Goal: Task Accomplishment & Management: Complete application form

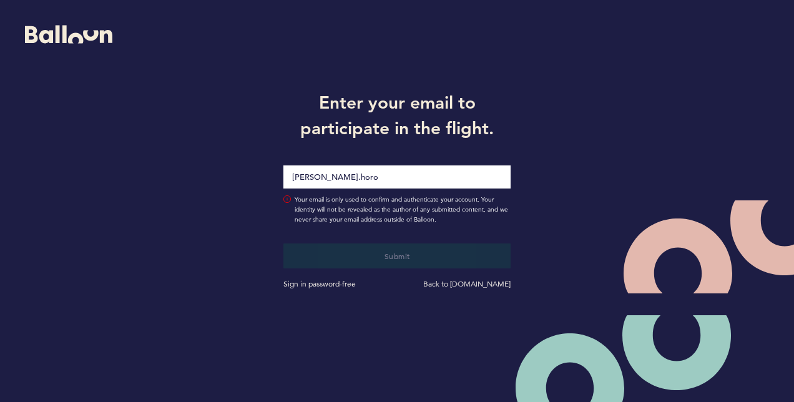
type input "[PERSON_NAME][EMAIL_ADDRESS][PERSON_NAME][DOMAIN_NAME]"
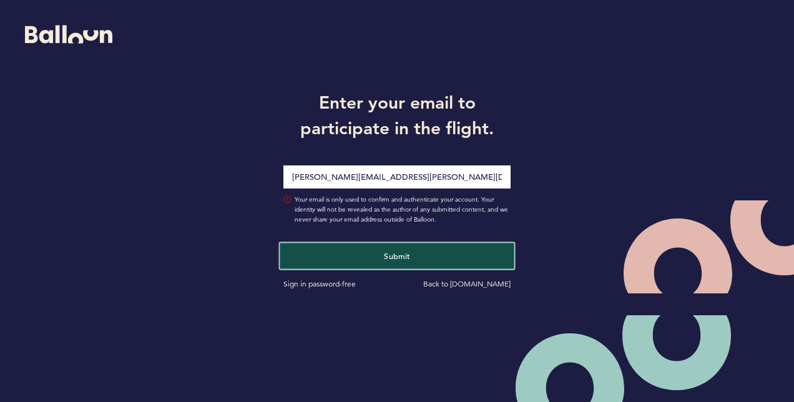
click at [483, 262] on button "Submit" at bounding box center [397, 256] width 234 height 26
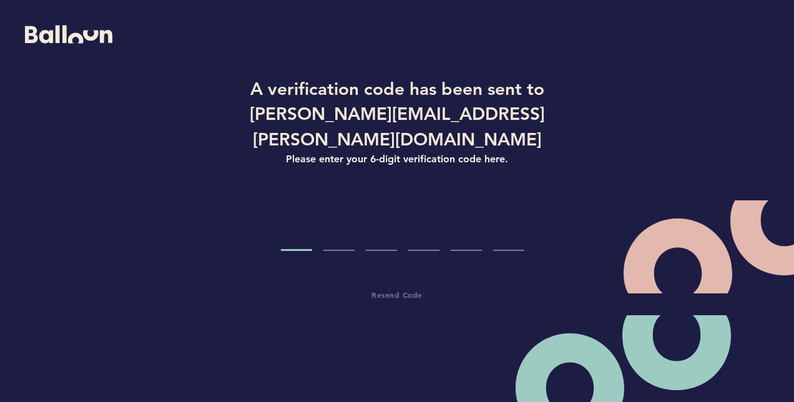
type input "3"
type input "6"
type input "8"
type input "4"
type input "1"
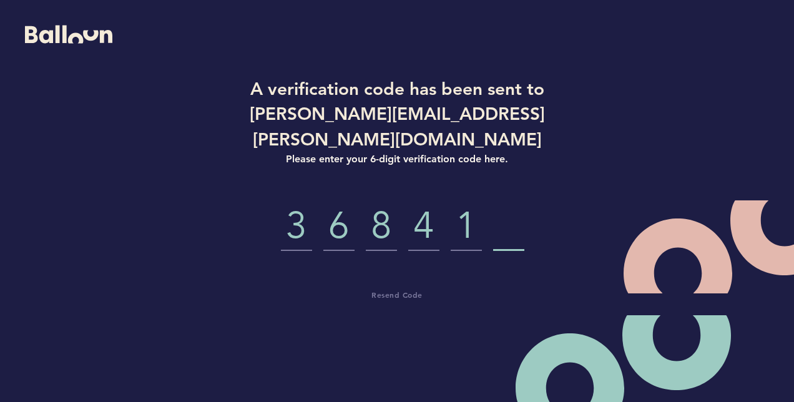
type input "6"
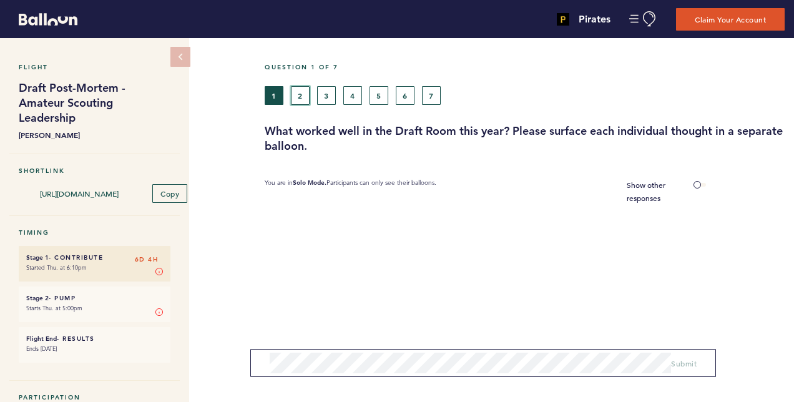
click at [307, 89] on button "2" at bounding box center [300, 95] width 19 height 19
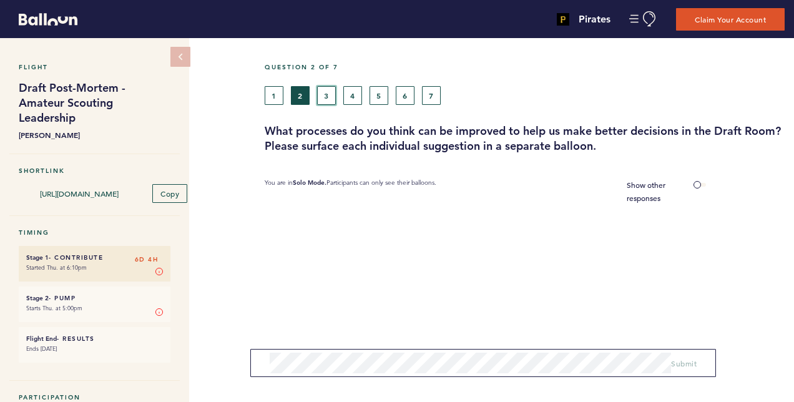
click at [335, 92] on button "3" at bounding box center [326, 95] width 19 height 19
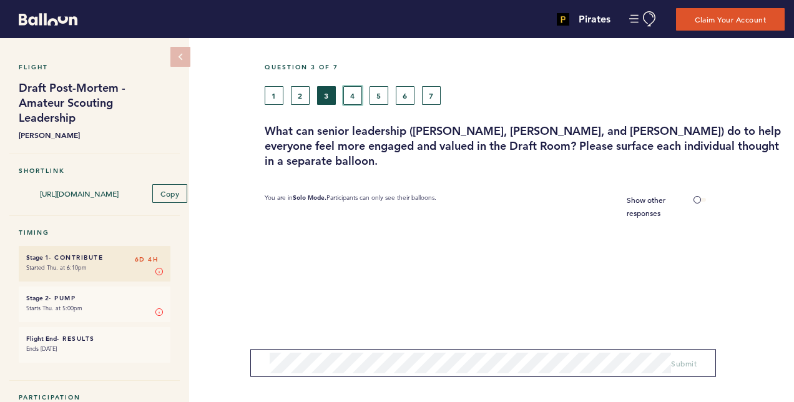
click at [353, 94] on button "4" at bounding box center [352, 95] width 19 height 19
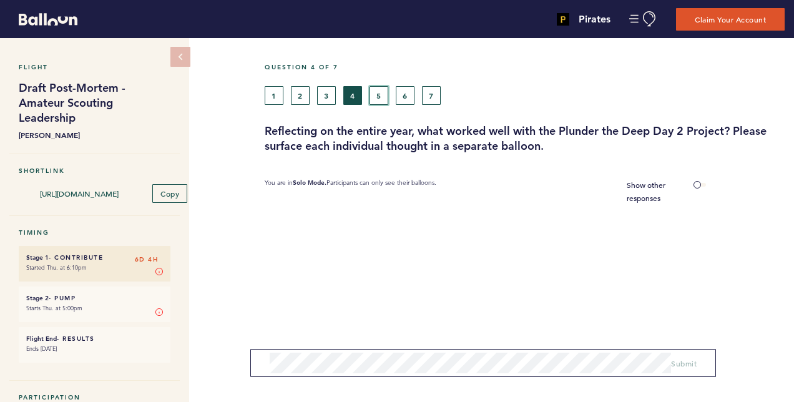
click at [377, 94] on button "5" at bounding box center [379, 95] width 19 height 19
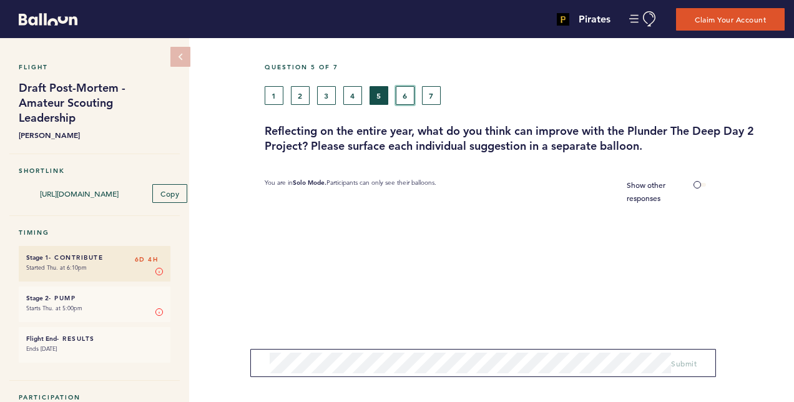
click at [397, 94] on button "6" at bounding box center [405, 95] width 19 height 19
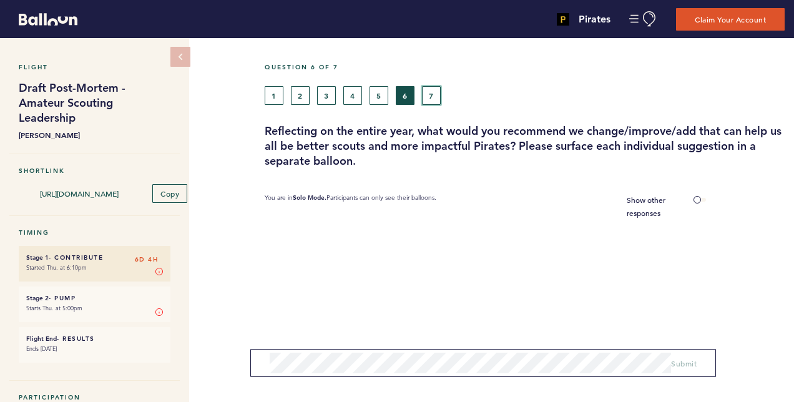
click at [422, 93] on button "7" at bounding box center [431, 95] width 19 height 19
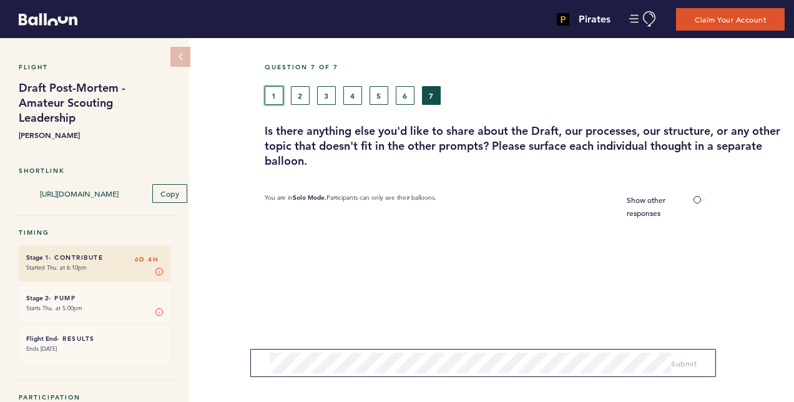
click at [279, 94] on button "1" at bounding box center [274, 95] width 19 height 19
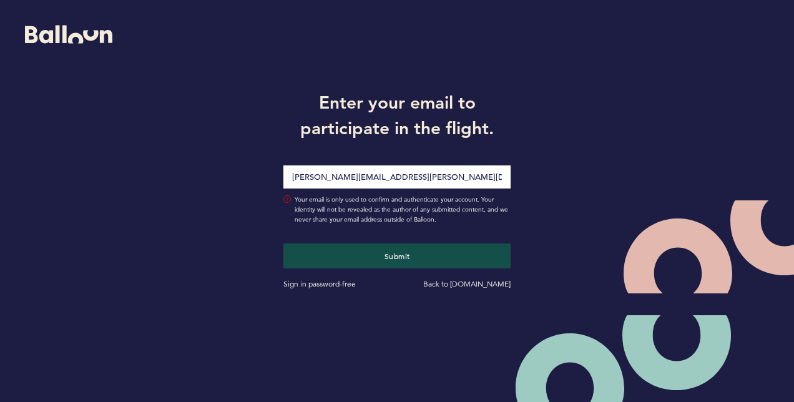
type input "[EMAIL_ADDRESS][DOMAIN_NAME]"
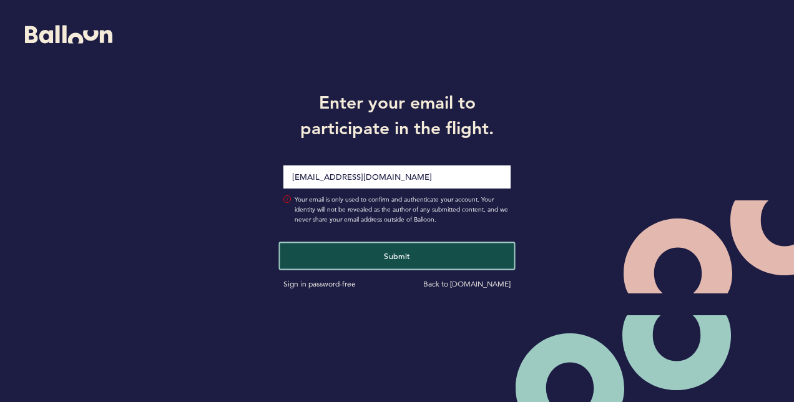
click at [431, 252] on button "Submit" at bounding box center [397, 256] width 234 height 26
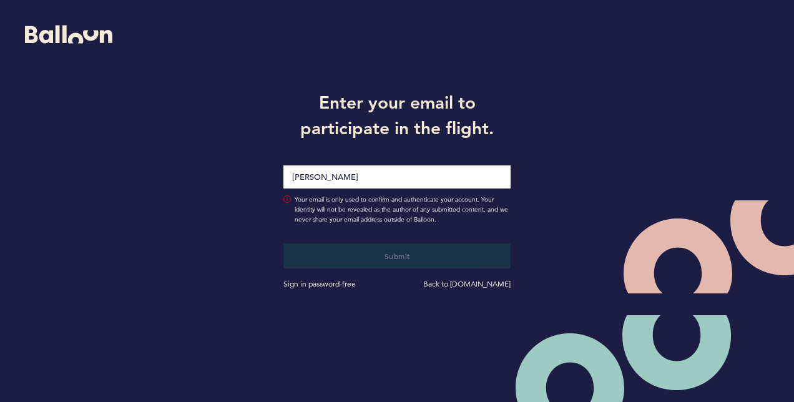
type input "[PERSON_NAME][EMAIL_ADDRESS][PERSON_NAME][DOMAIN_NAME]"
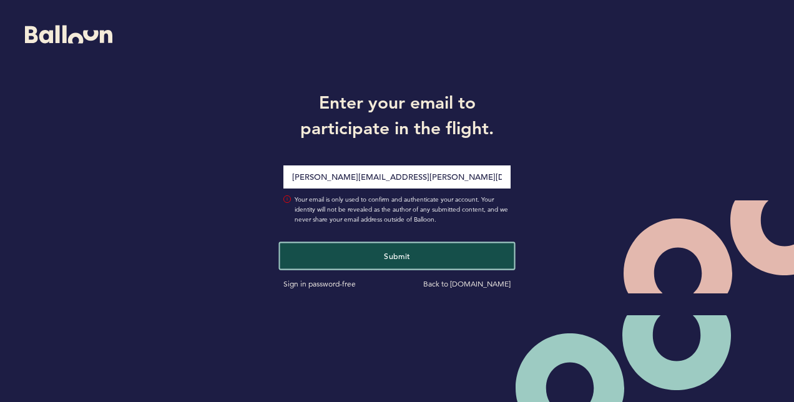
click at [447, 260] on button "Submit" at bounding box center [397, 256] width 234 height 26
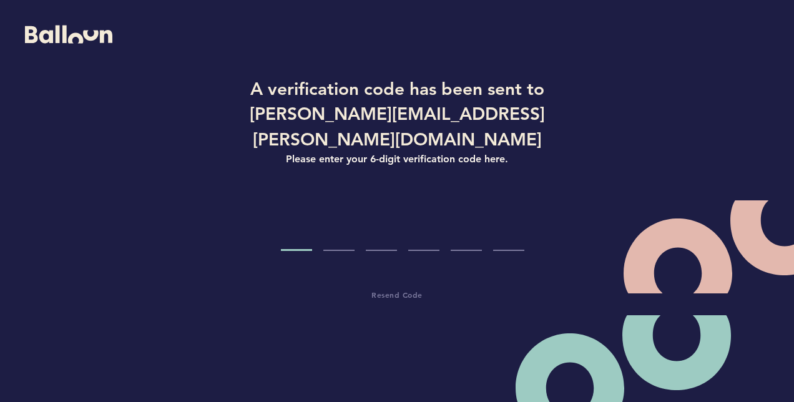
type input "7"
type input "9"
type input "5"
type input "6"
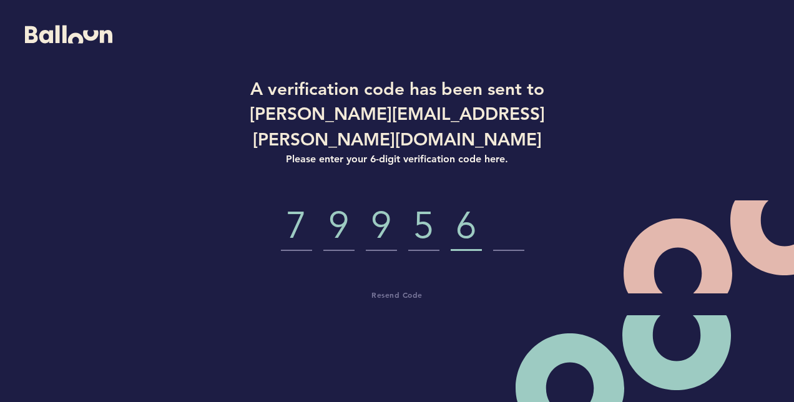
type input "6"
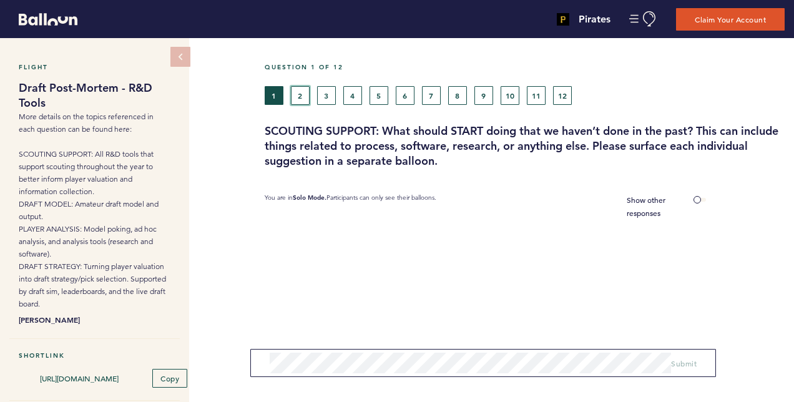
click at [298, 95] on button "2" at bounding box center [300, 95] width 19 height 19
click at [260, 84] on div "Question 2 of 12" at bounding box center [524, 74] width 539 height 23
click at [271, 92] on button "1" at bounding box center [274, 95] width 19 height 19
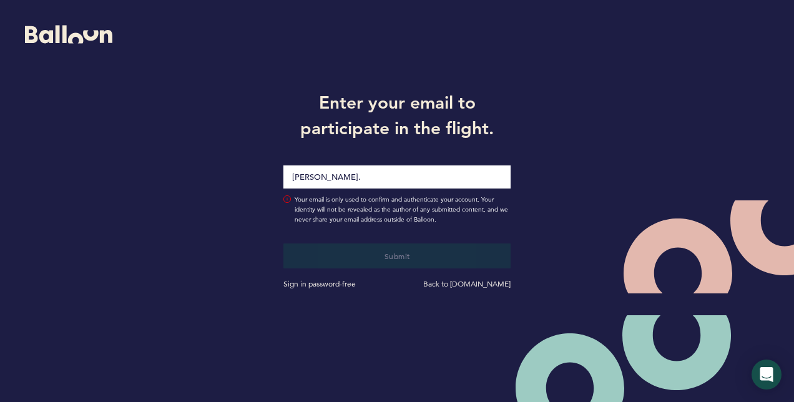
type input "[PERSON_NAME][EMAIL_ADDRESS][PERSON_NAME][DOMAIN_NAME]"
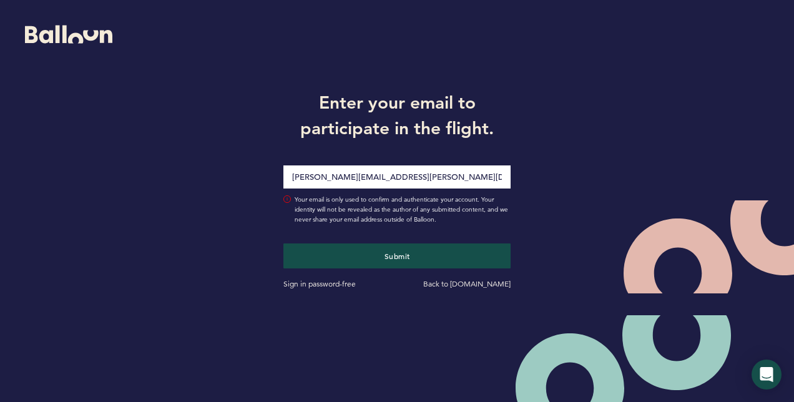
click at [283, 243] on button "Submit" at bounding box center [396, 255] width 227 height 25
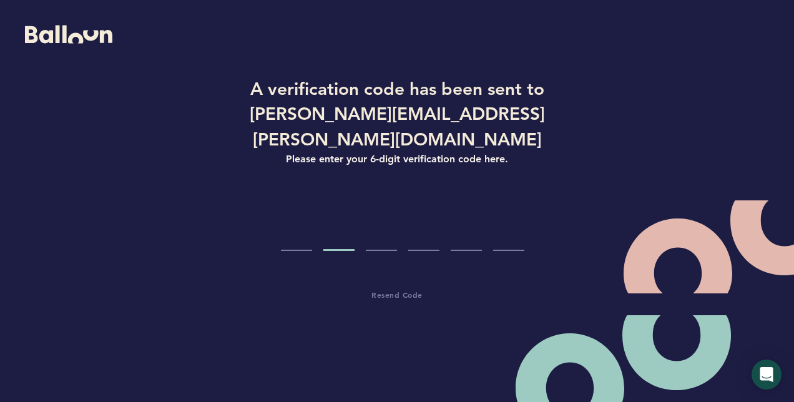
type input "0"
type input "1"
type input "5"
type input "3"
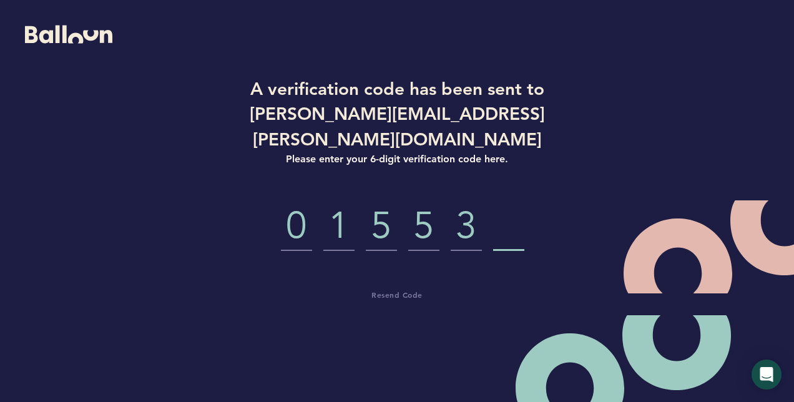
type input "8"
